Goal: Task Accomplishment & Management: Manage account settings

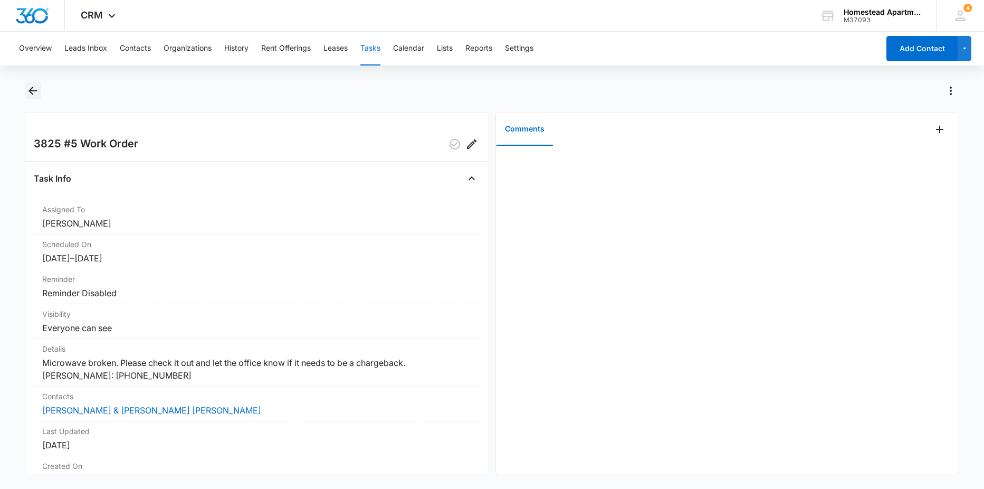
click at [29, 89] on icon "Back" at bounding box center [32, 90] width 13 height 13
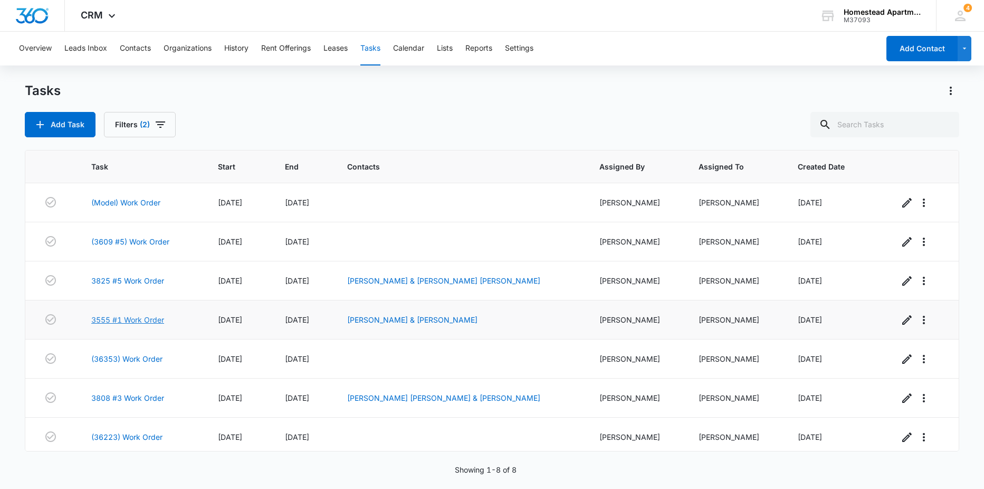
click at [126, 322] on link "3555 #1 Work Order" at bounding box center [127, 319] width 73 height 11
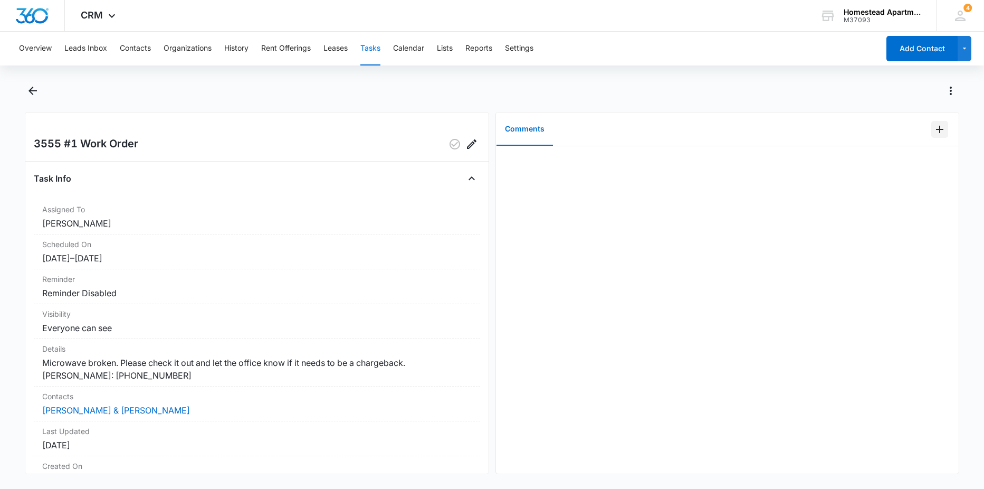
click at [933, 128] on icon "Add Comment" at bounding box center [939, 129] width 13 height 13
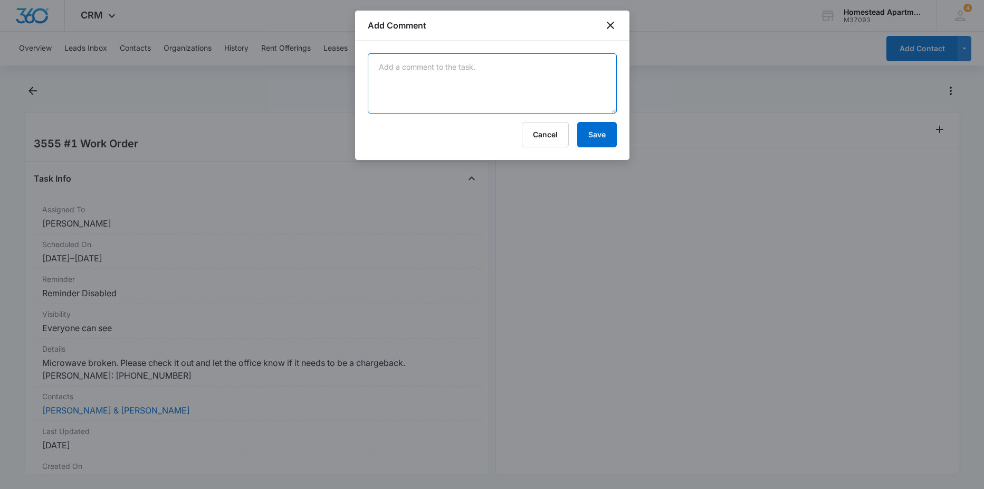
click at [548, 104] on textarea at bounding box center [492, 83] width 249 height 60
click at [587, 77] on textarea "tenant had a old model of the microwave and the handle came off over time so me…" at bounding box center [492, 83] width 249 height 60
type textarea "tenant had a old model of the microwave and the handle came off over time so me…"
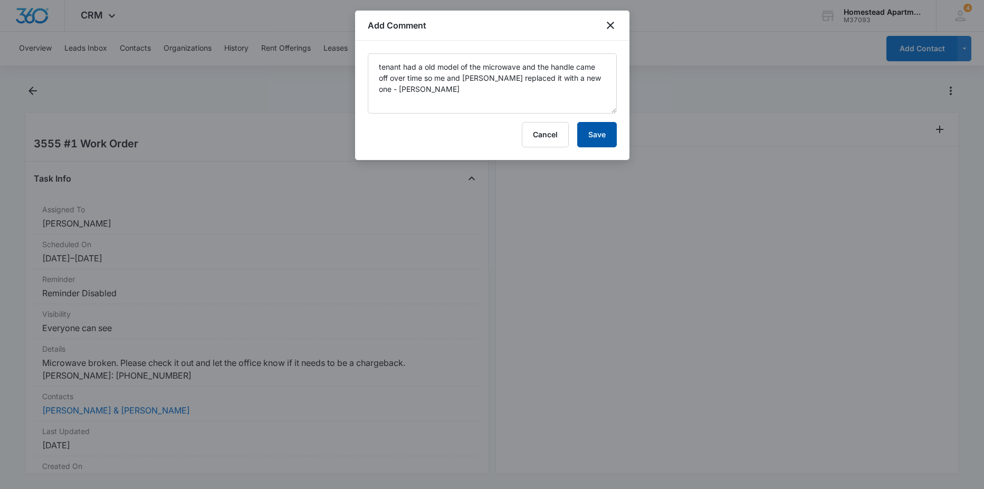
click at [603, 136] on button "Save" at bounding box center [597, 134] width 40 height 25
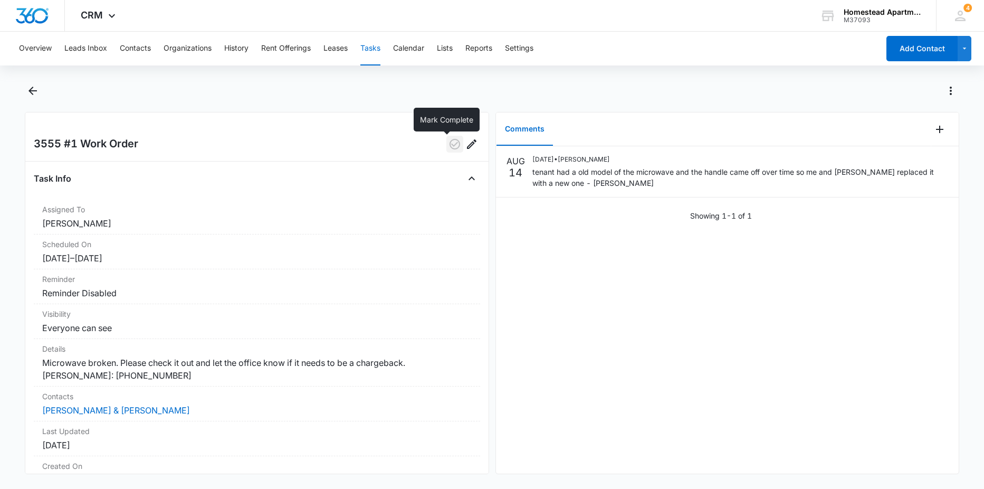
click at [449, 145] on icon "button" at bounding box center [454, 144] width 11 height 11
click at [32, 87] on icon "Back" at bounding box center [32, 90] width 13 height 13
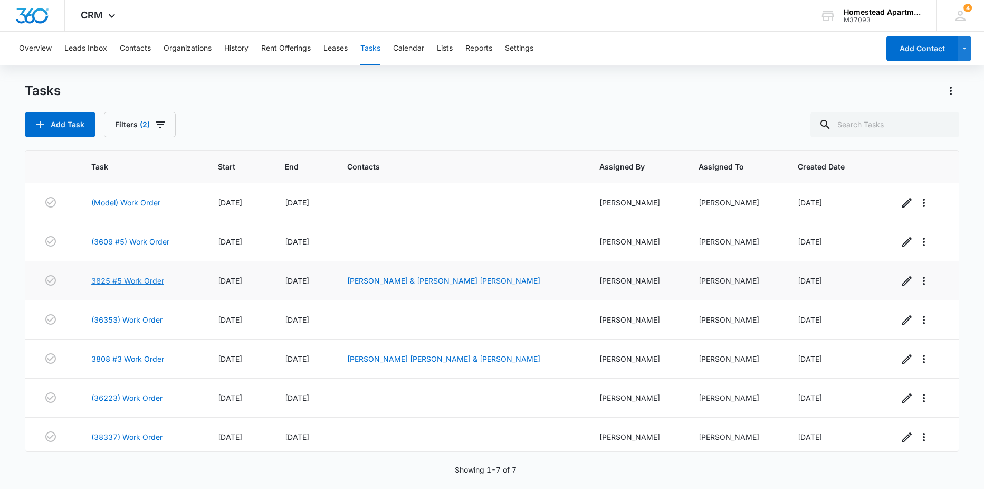
click at [141, 280] on link "3825 #5 Work Order" at bounding box center [127, 280] width 73 height 11
